Goal: Transaction & Acquisition: Purchase product/service

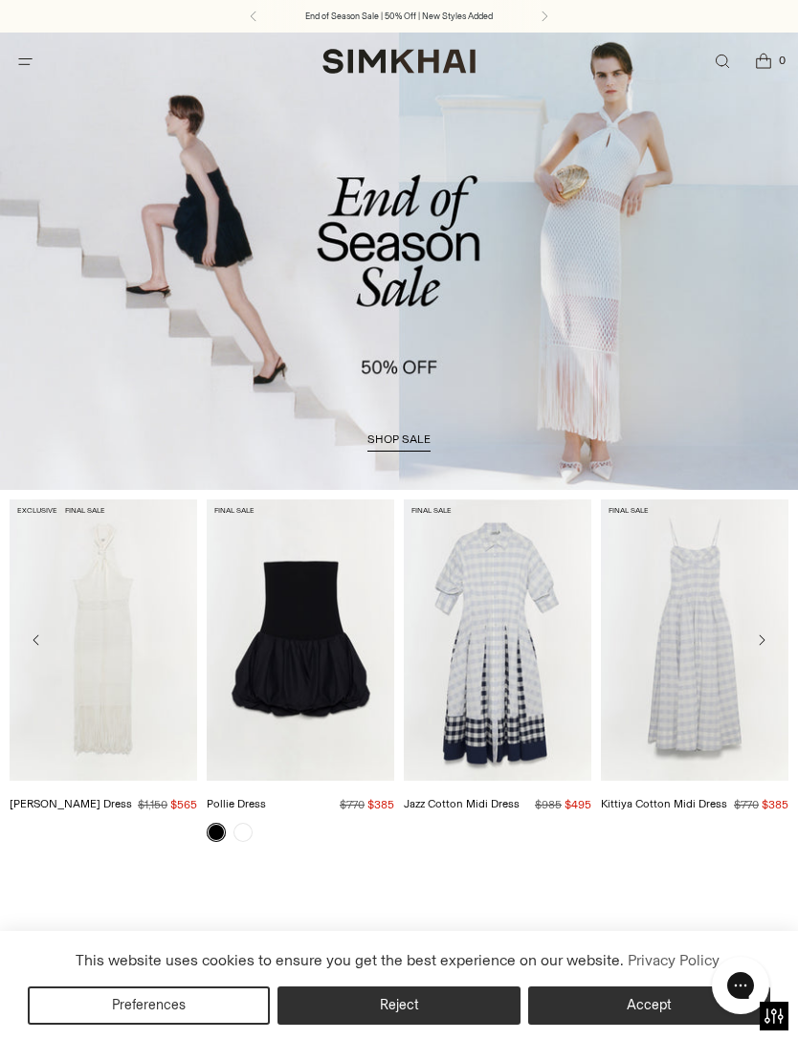
click at [409, 446] on span "shop sale" at bounding box center [398, 438] width 63 height 13
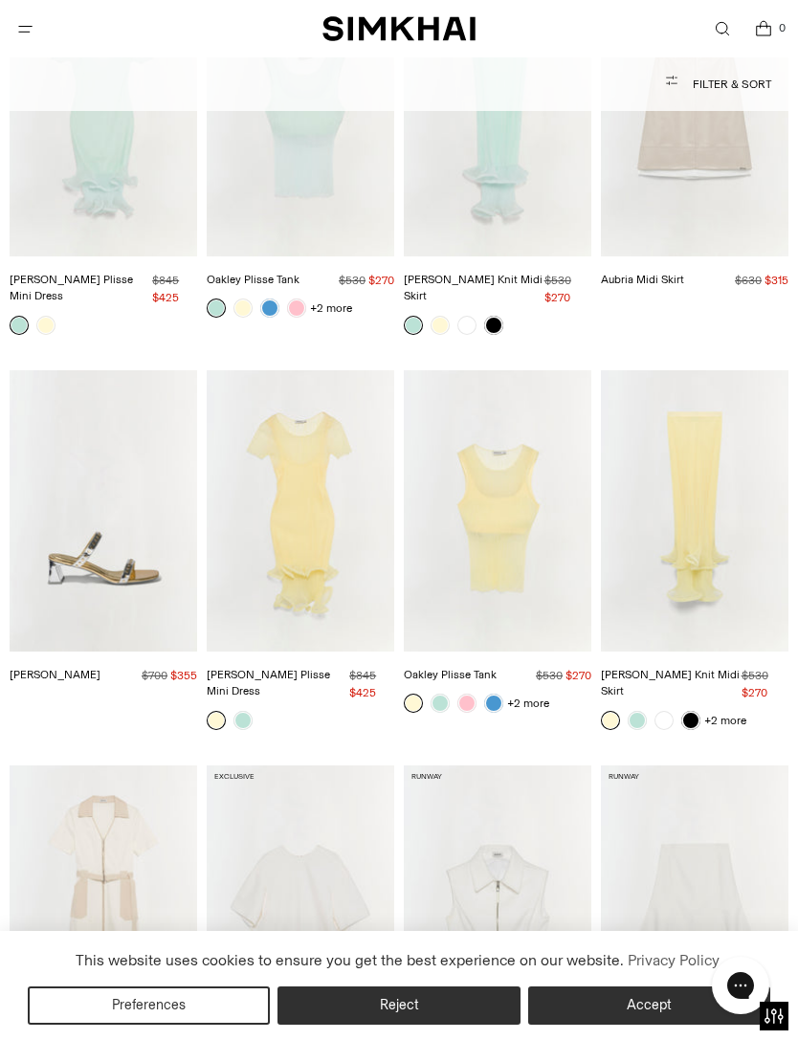
scroll to position [6576, 0]
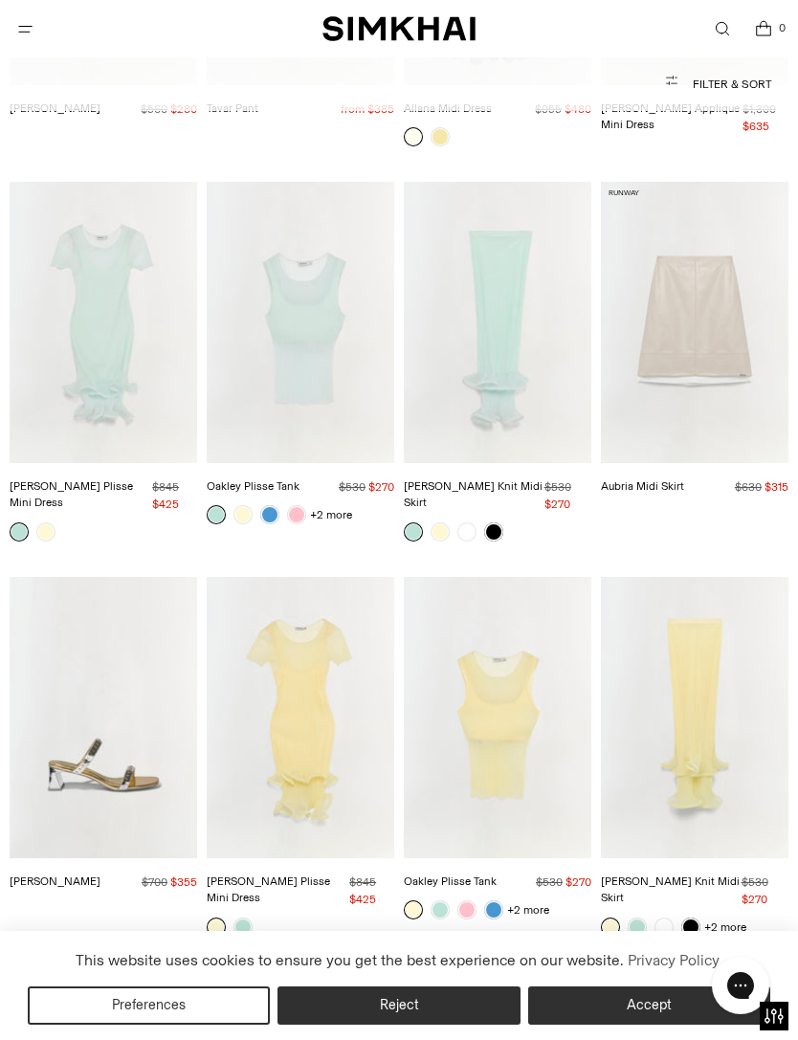
click at [472, 479] on link "[PERSON_NAME] Knit Midi Skirt" at bounding box center [473, 494] width 139 height 31
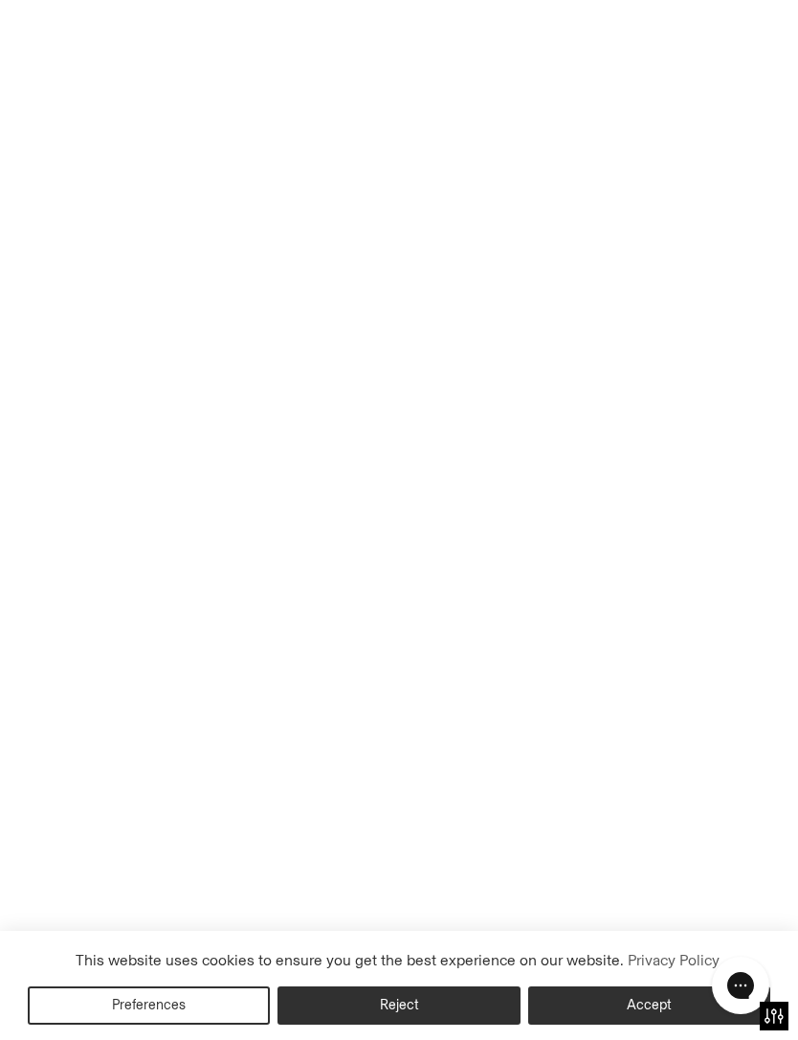
click at [470, 369] on img "Kelso Knit Midi Skirt" at bounding box center [498, 322] width 188 height 281
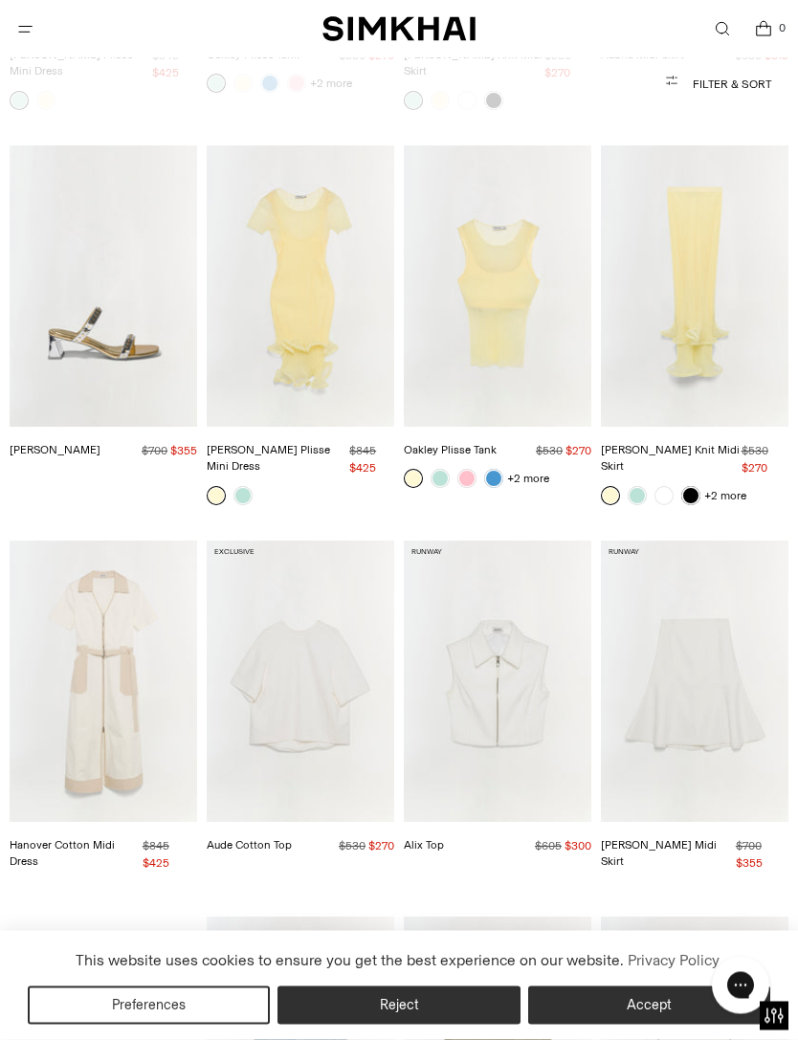
scroll to position [6996, 0]
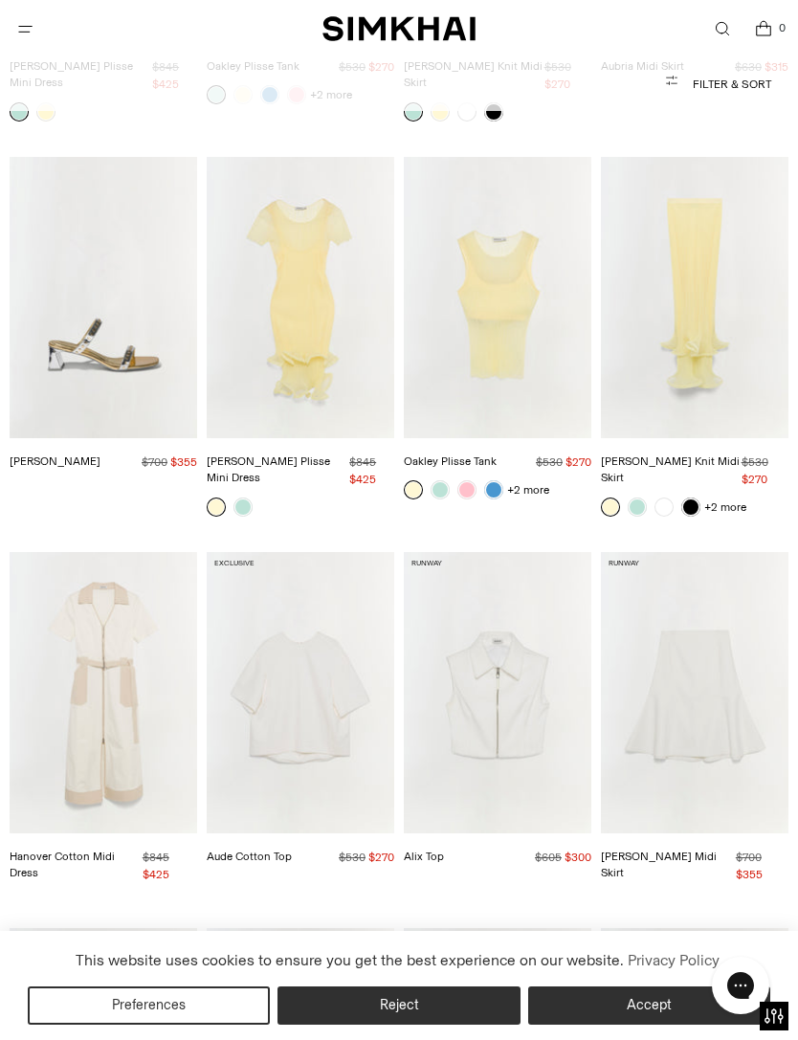
click at [236, 291] on img "Jett Plisse Mini Dress" at bounding box center [301, 297] width 188 height 281
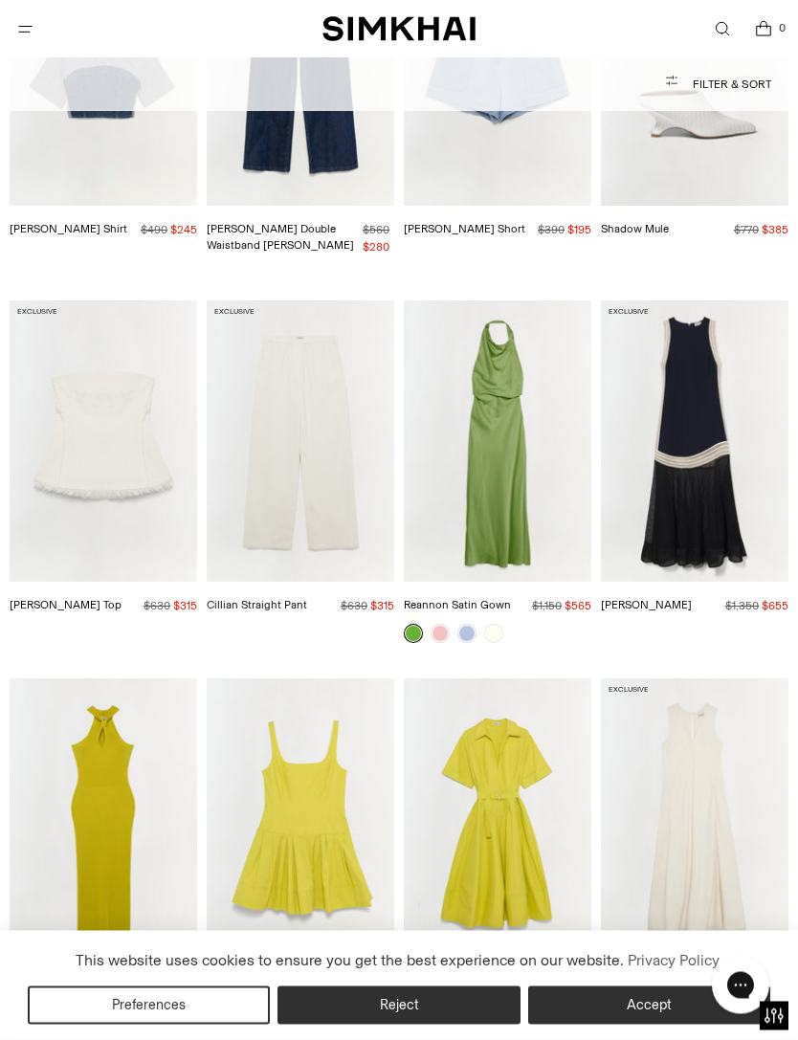
scroll to position [8377, 0]
click at [541, 439] on img "Reannon Satin Gown" at bounding box center [498, 439] width 188 height 281
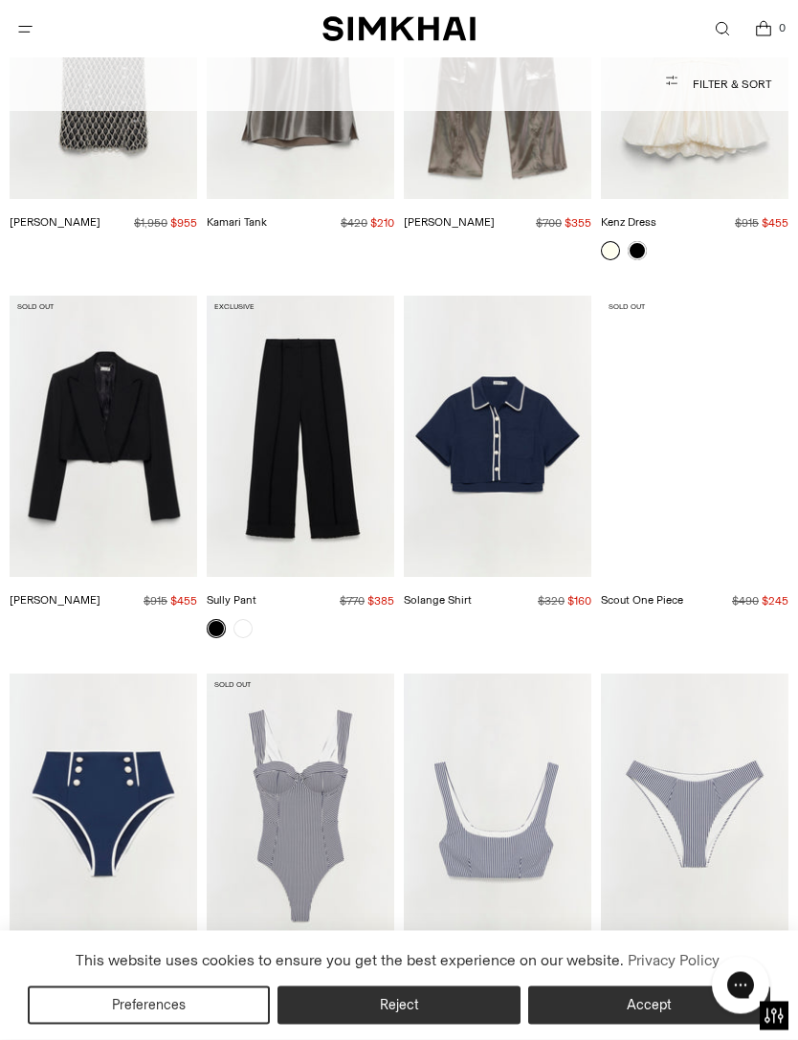
scroll to position [11833, 0]
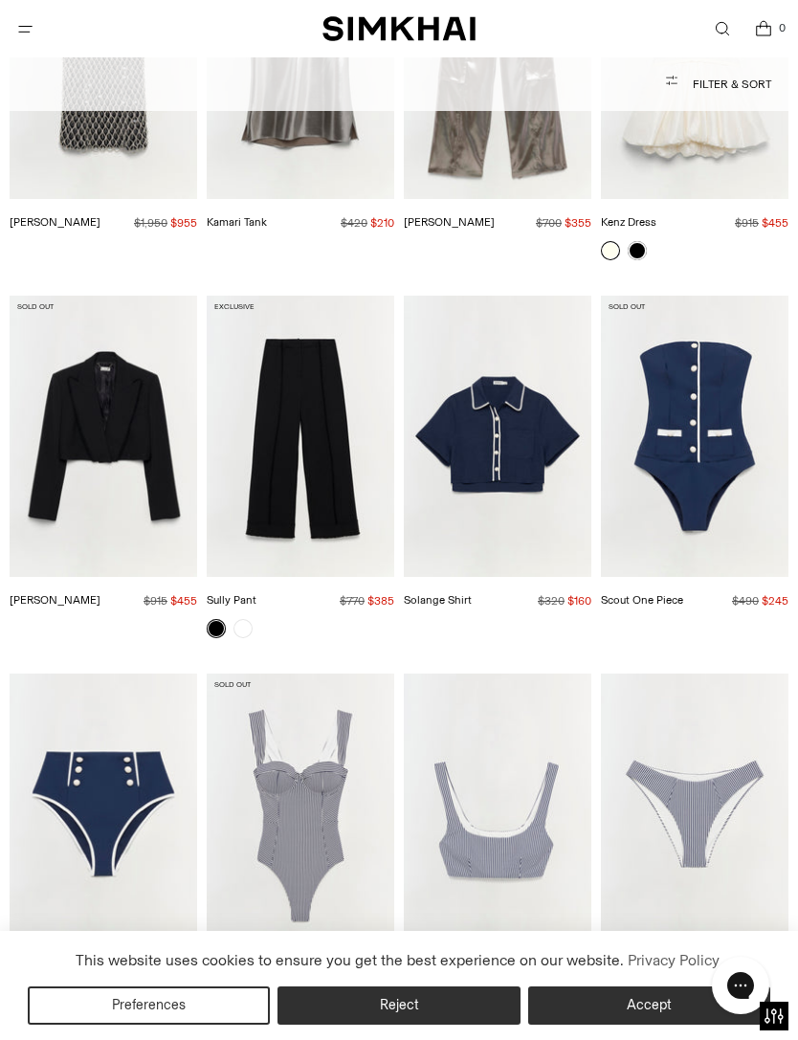
click at [724, 297] on img "Scout One Piece" at bounding box center [695, 436] width 188 height 281
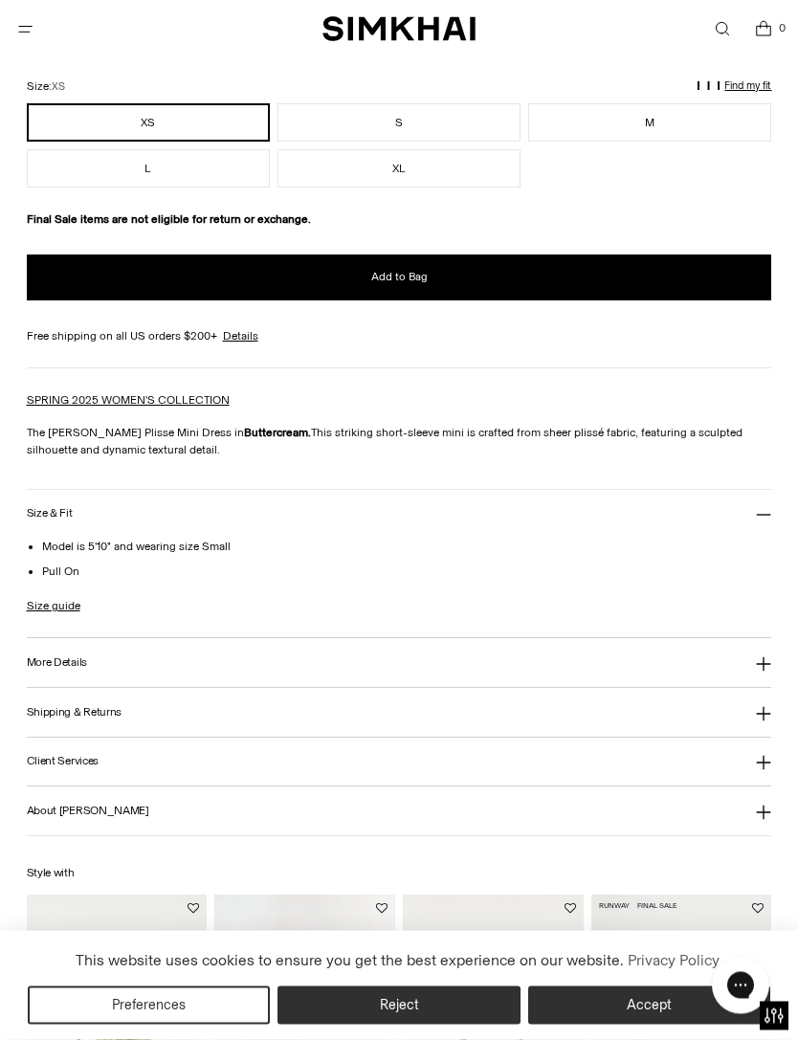
scroll to position [1373, 0]
click at [611, 656] on button "More Details" at bounding box center [399, 662] width 745 height 49
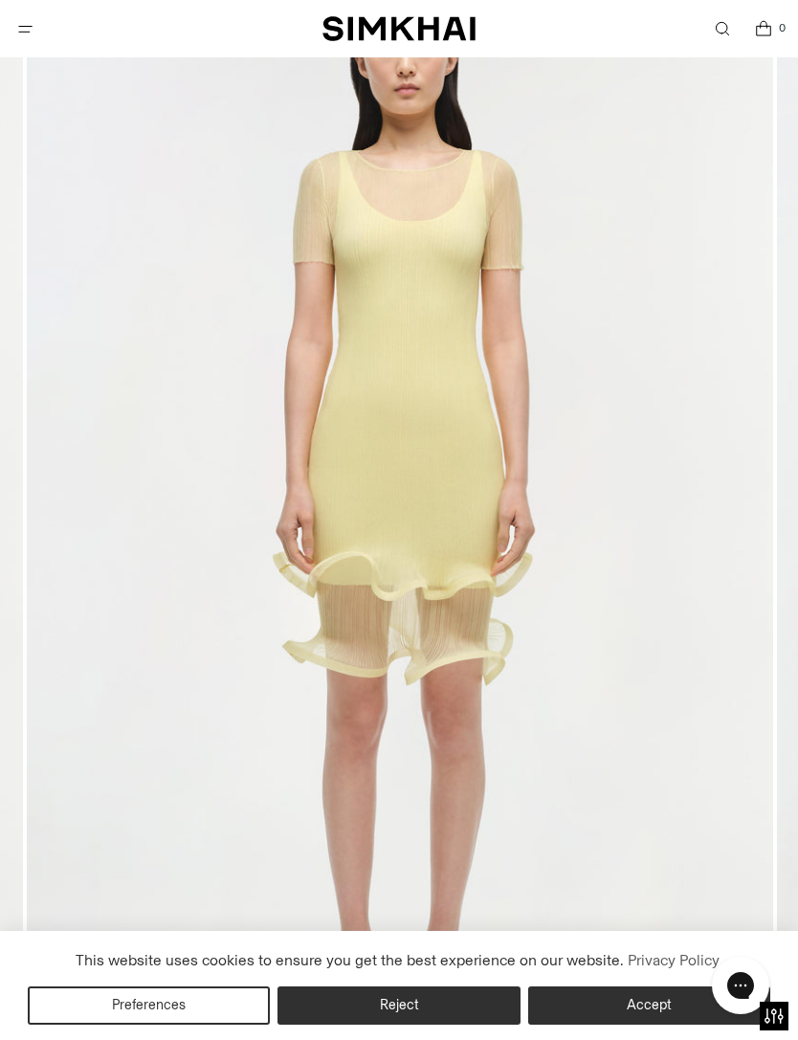
scroll to position [232, 0]
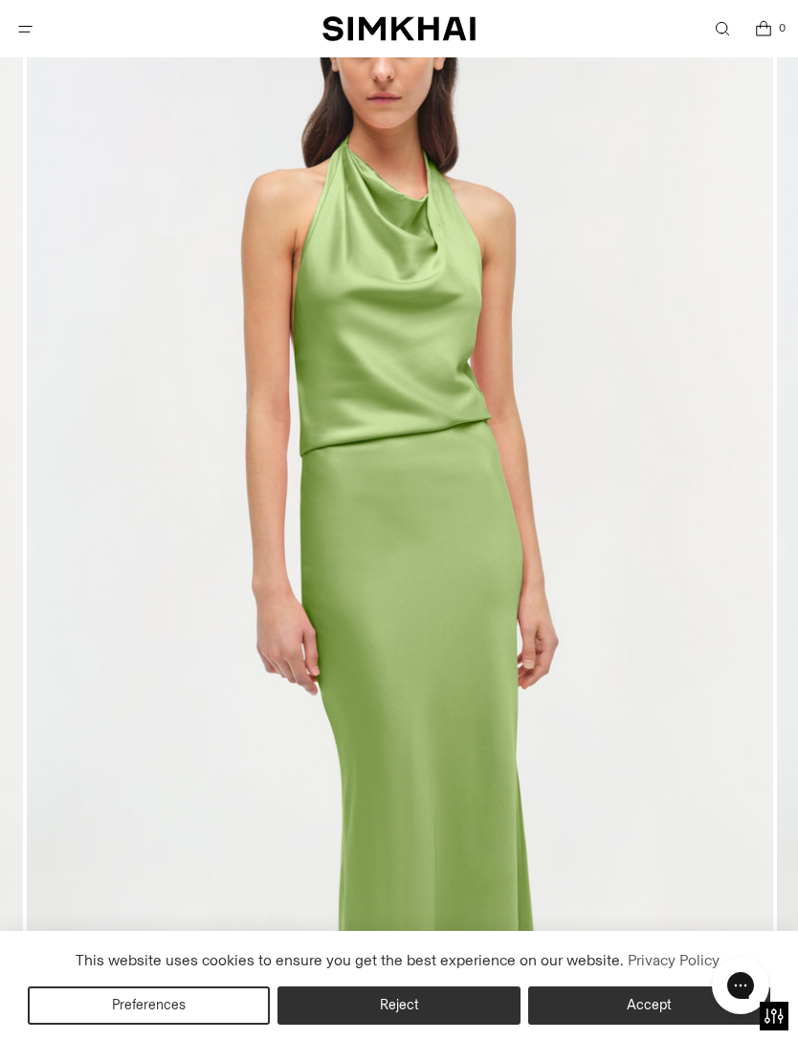
click at [685, 582] on img at bounding box center [400, 493] width 746 height 1119
